Goal: Task Accomplishment & Management: Use online tool/utility

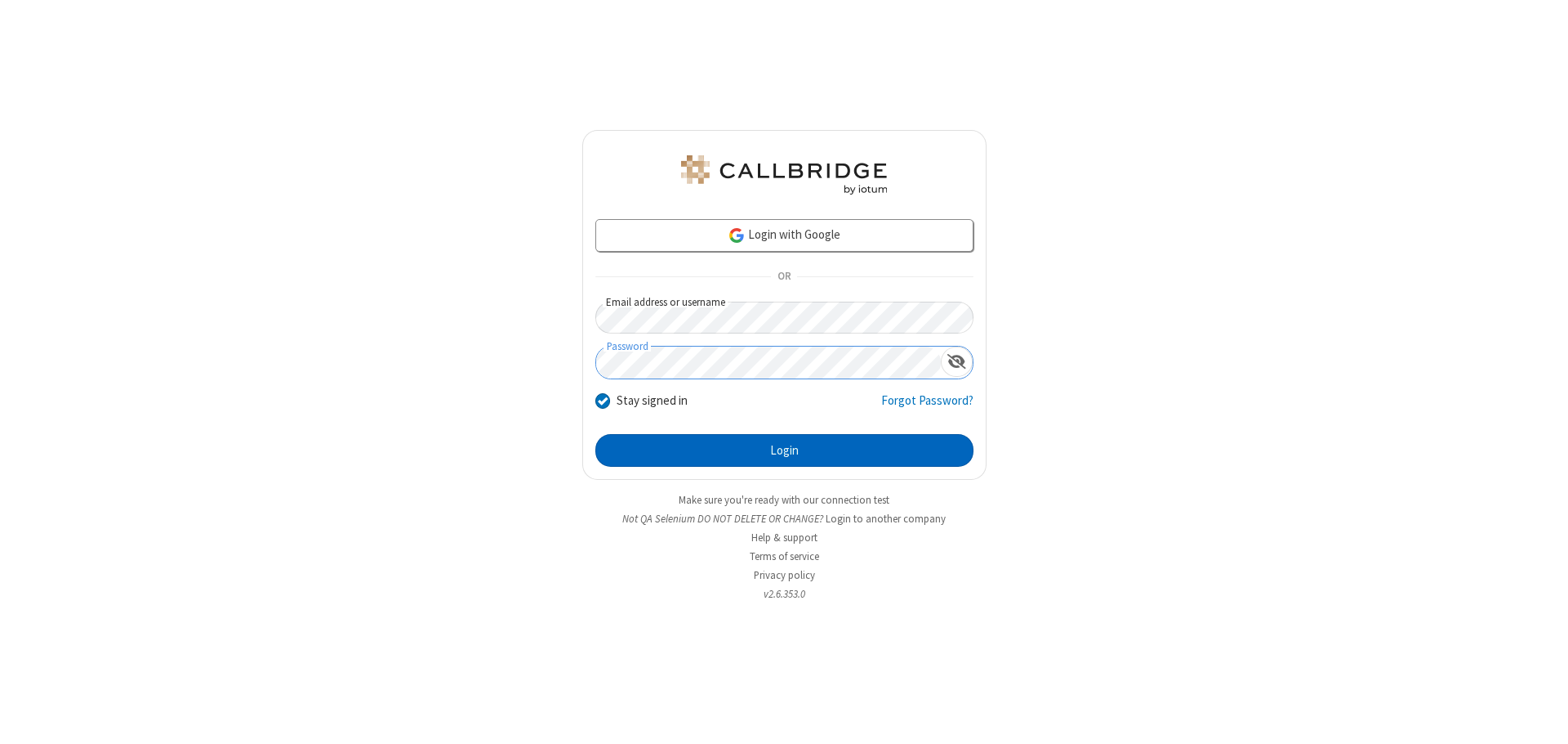
click at [784, 450] on button "Login" at bounding box center [784, 449] width 378 height 32
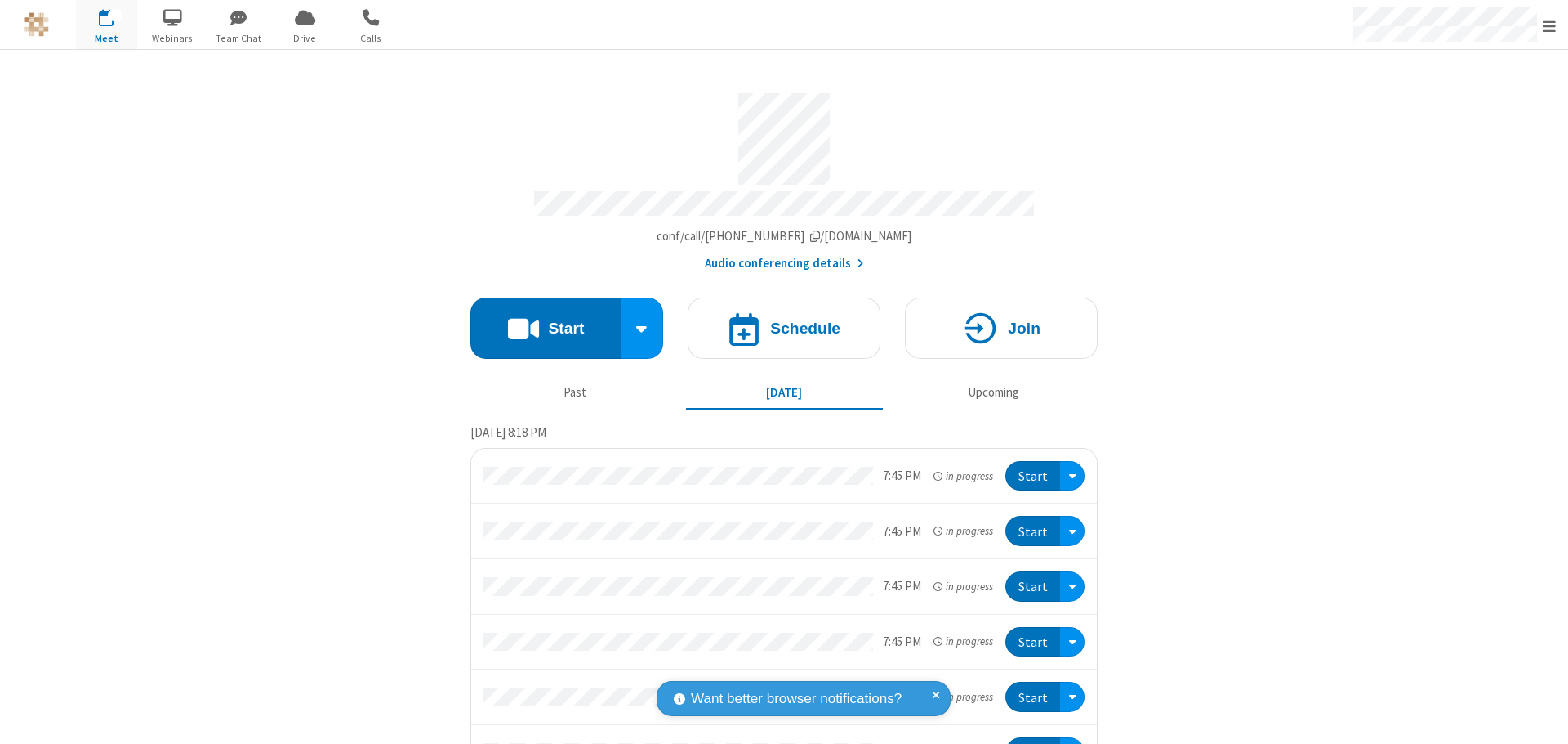
click at [539, 320] on button "Start" at bounding box center [545, 328] width 151 height 62
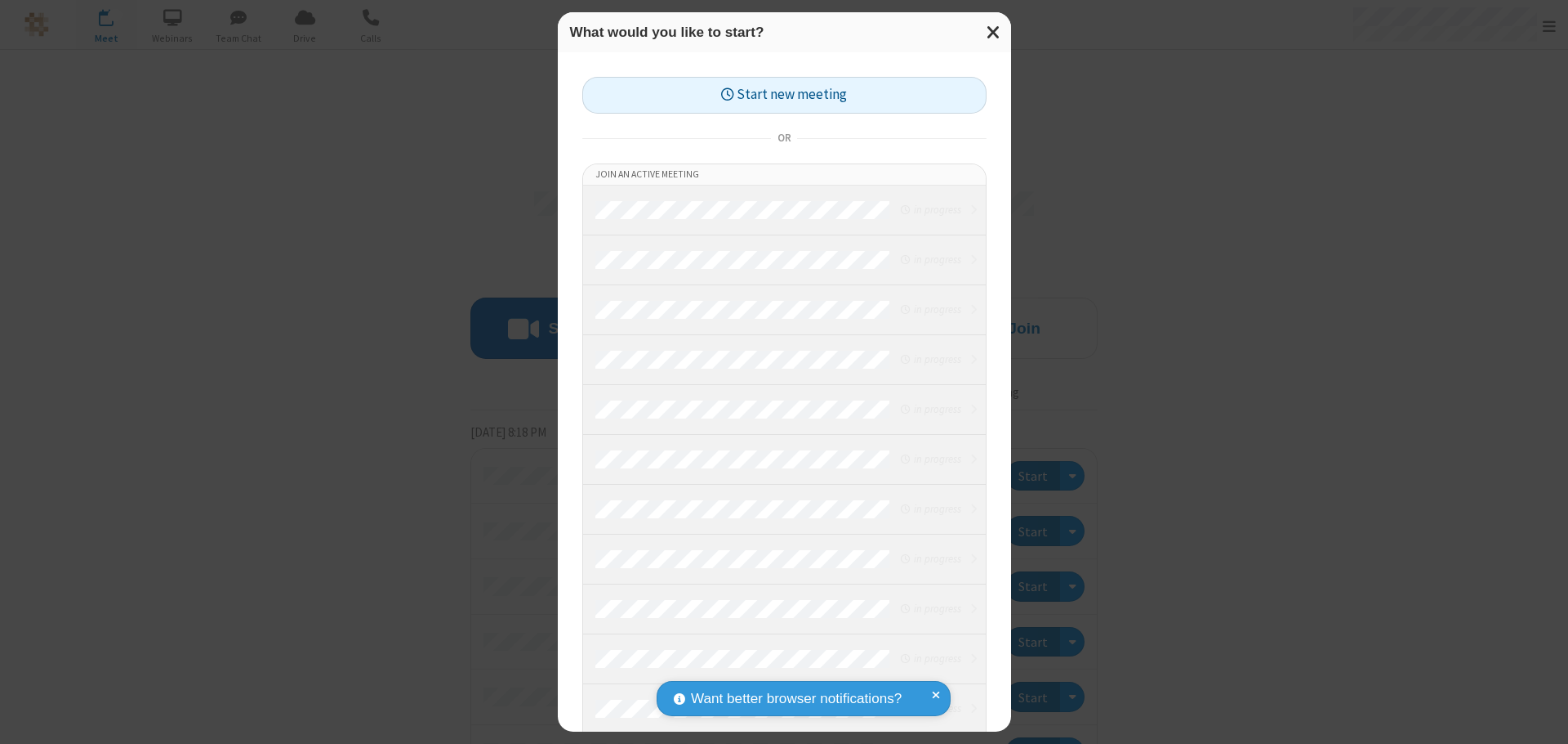
click at [784, 95] on button "Start new meeting" at bounding box center [784, 96] width 404 height 37
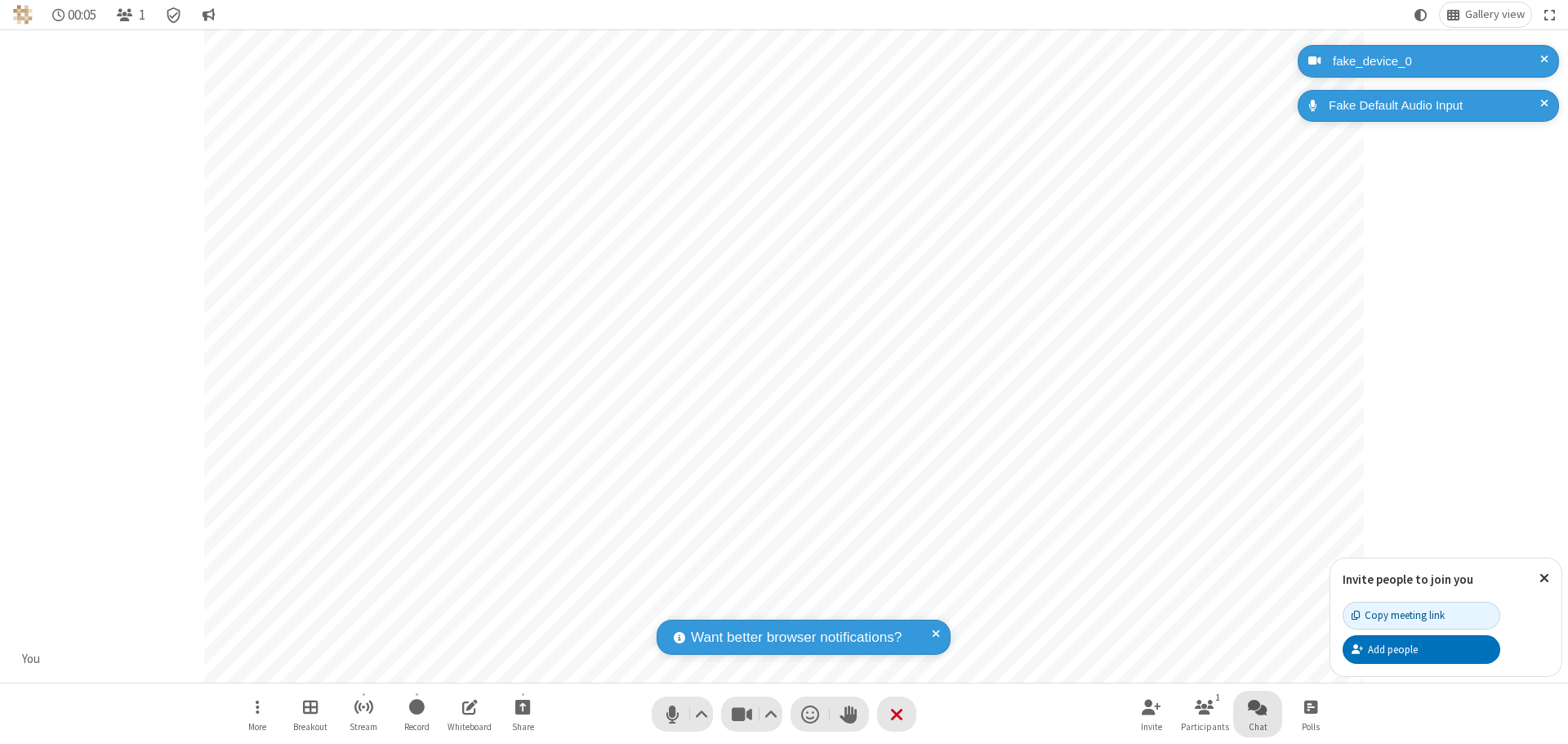
click at [1258, 706] on span "Open chat" at bounding box center [1258, 706] width 20 height 21
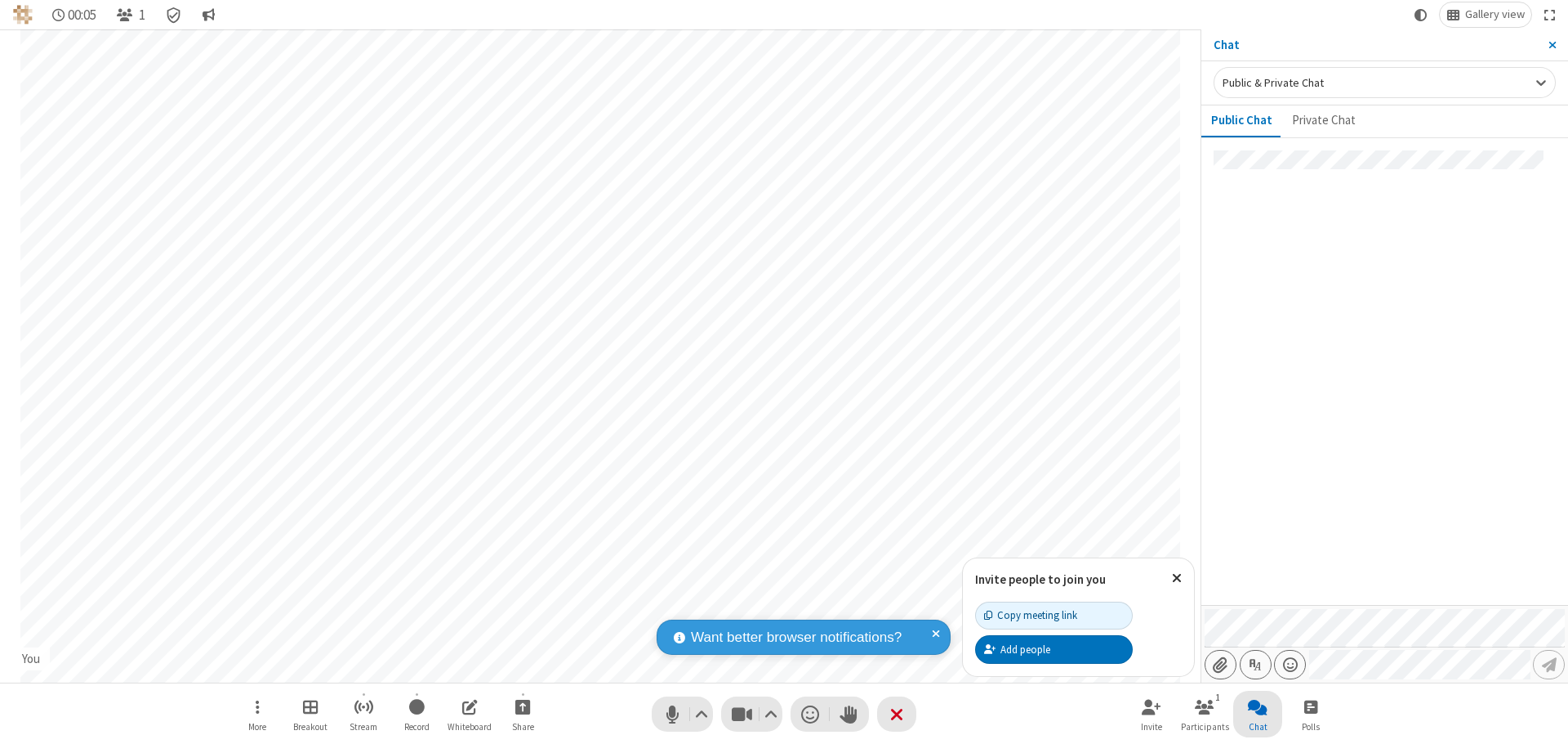
type input "C:\fakepath\doc_test.docx"
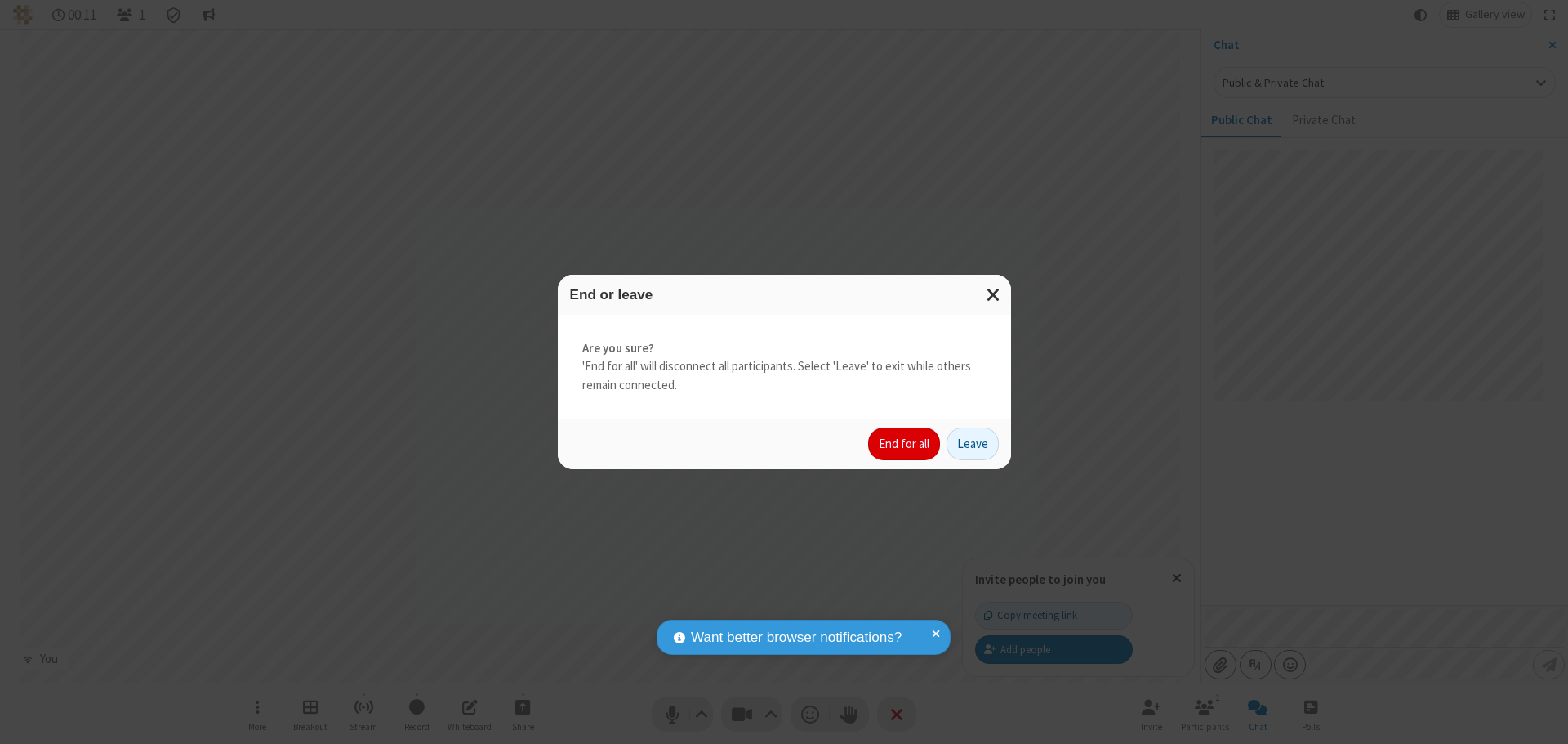
click at [905, 443] on button "End for all" at bounding box center [905, 443] width 72 height 32
